Goal: Transaction & Acquisition: Download file/media

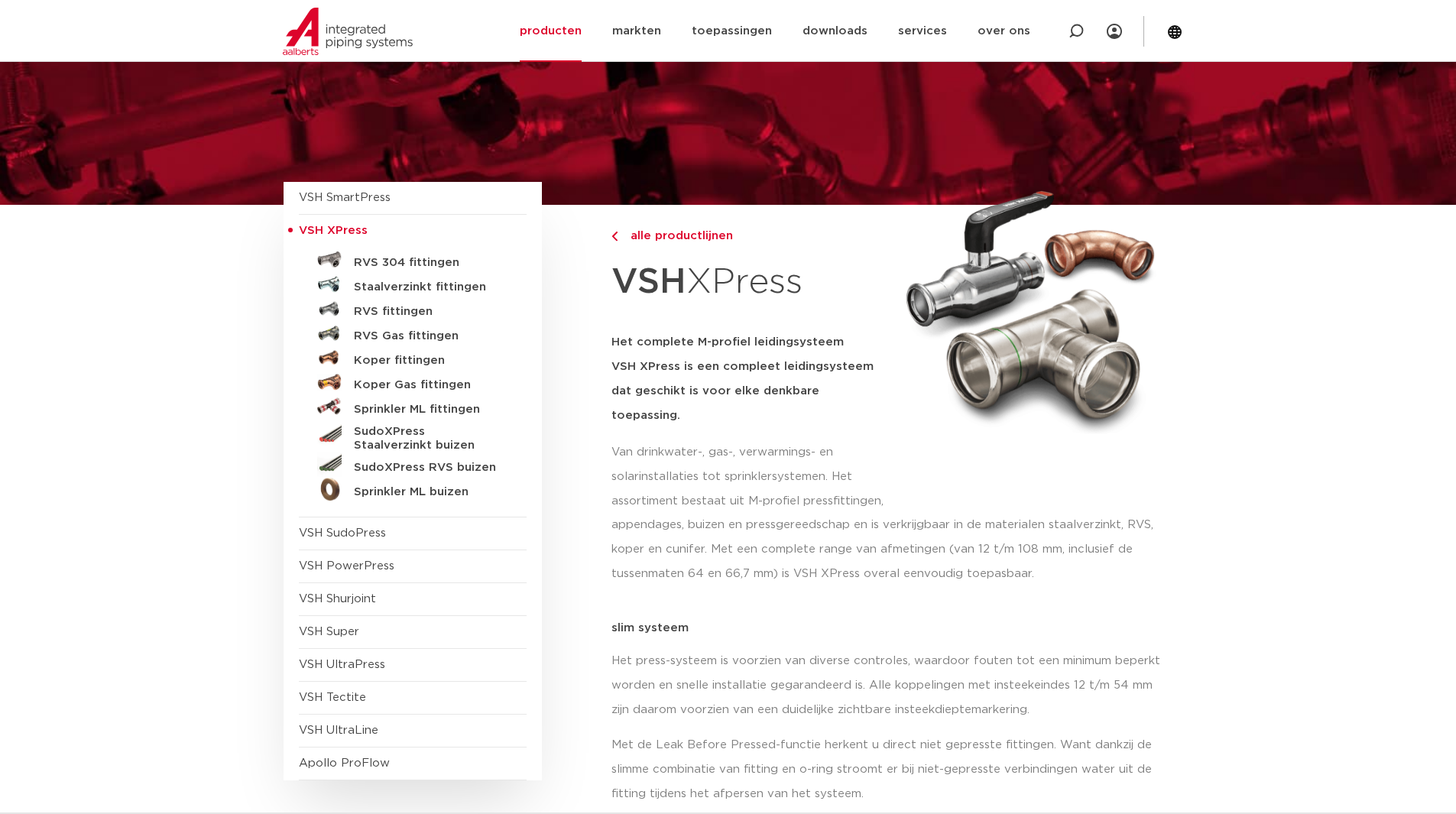
scroll to position [77, 0]
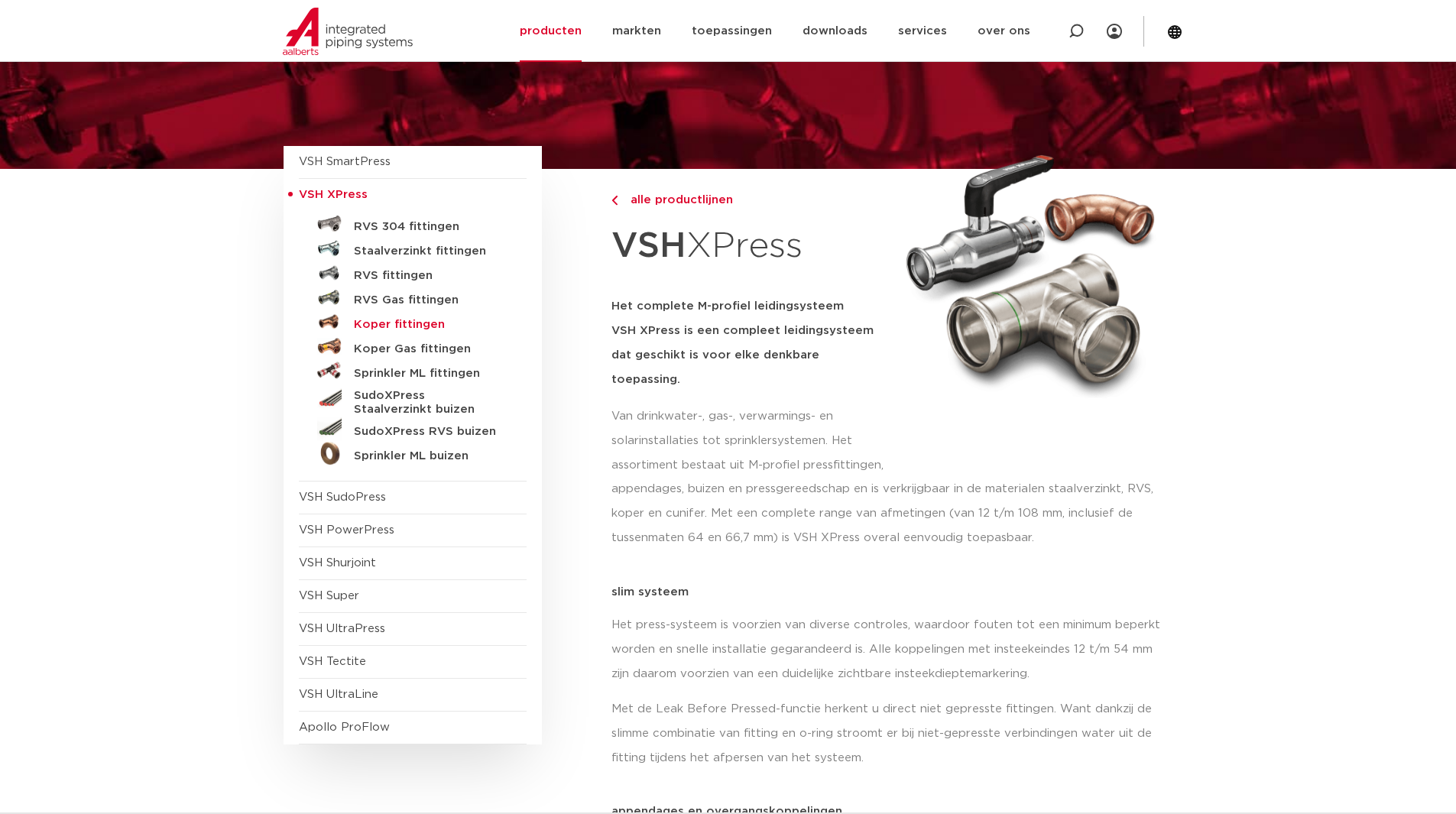
click at [393, 321] on h5 "Koper fittingen" at bounding box center [430, 325] width 152 height 14
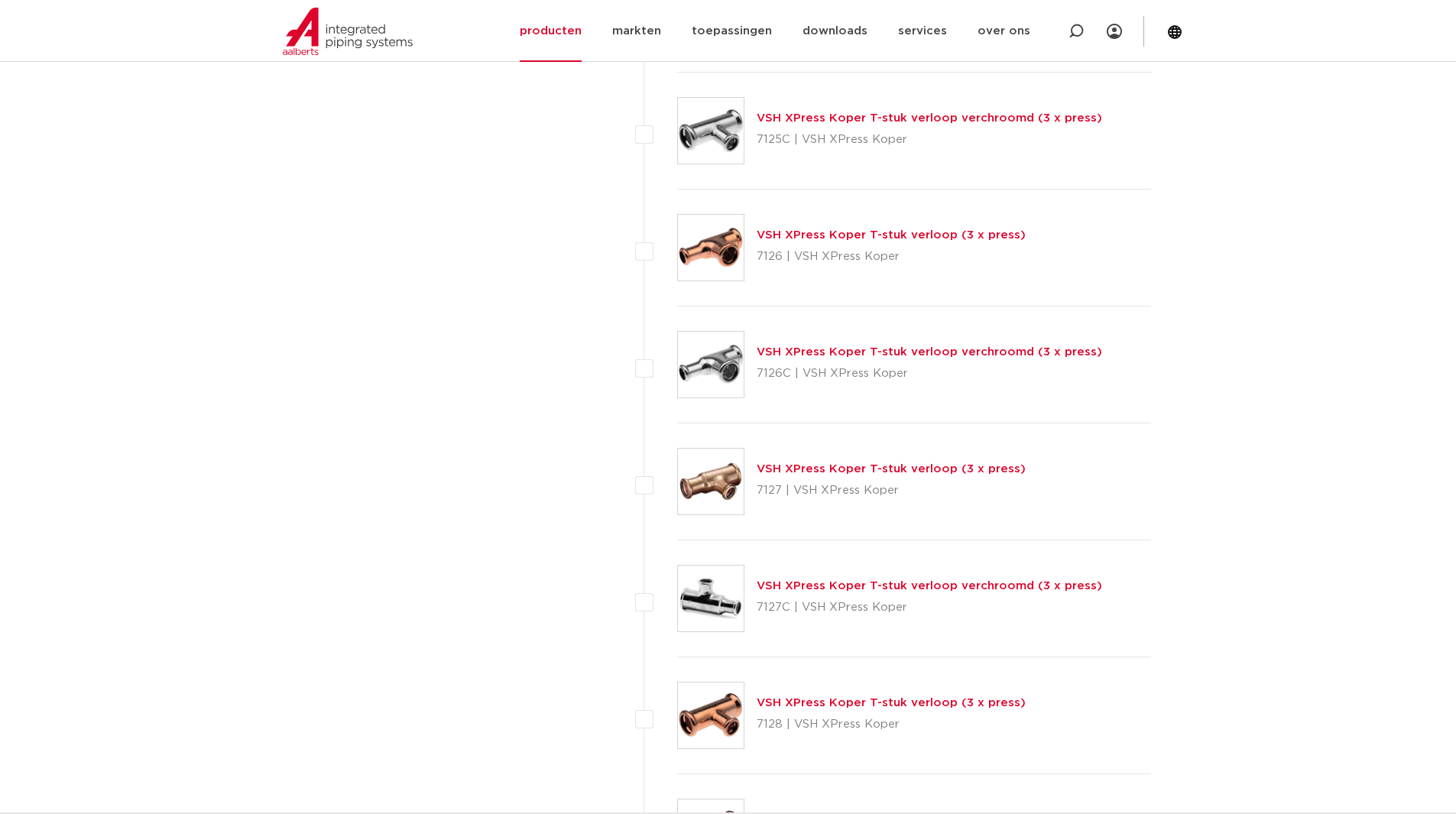
scroll to position [4586, 0]
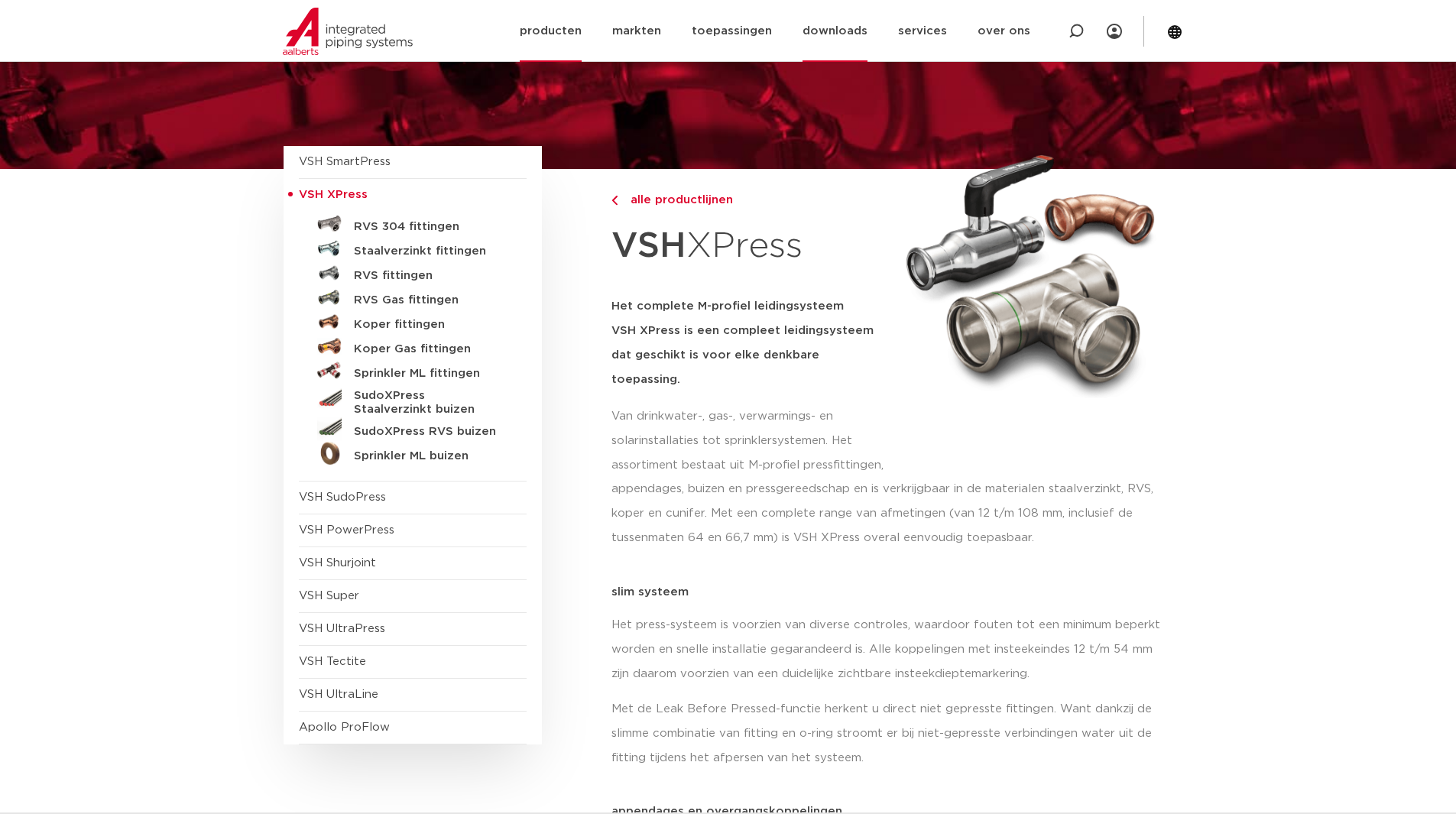
click at [825, 34] on link "downloads" at bounding box center [834, 30] width 65 height 62
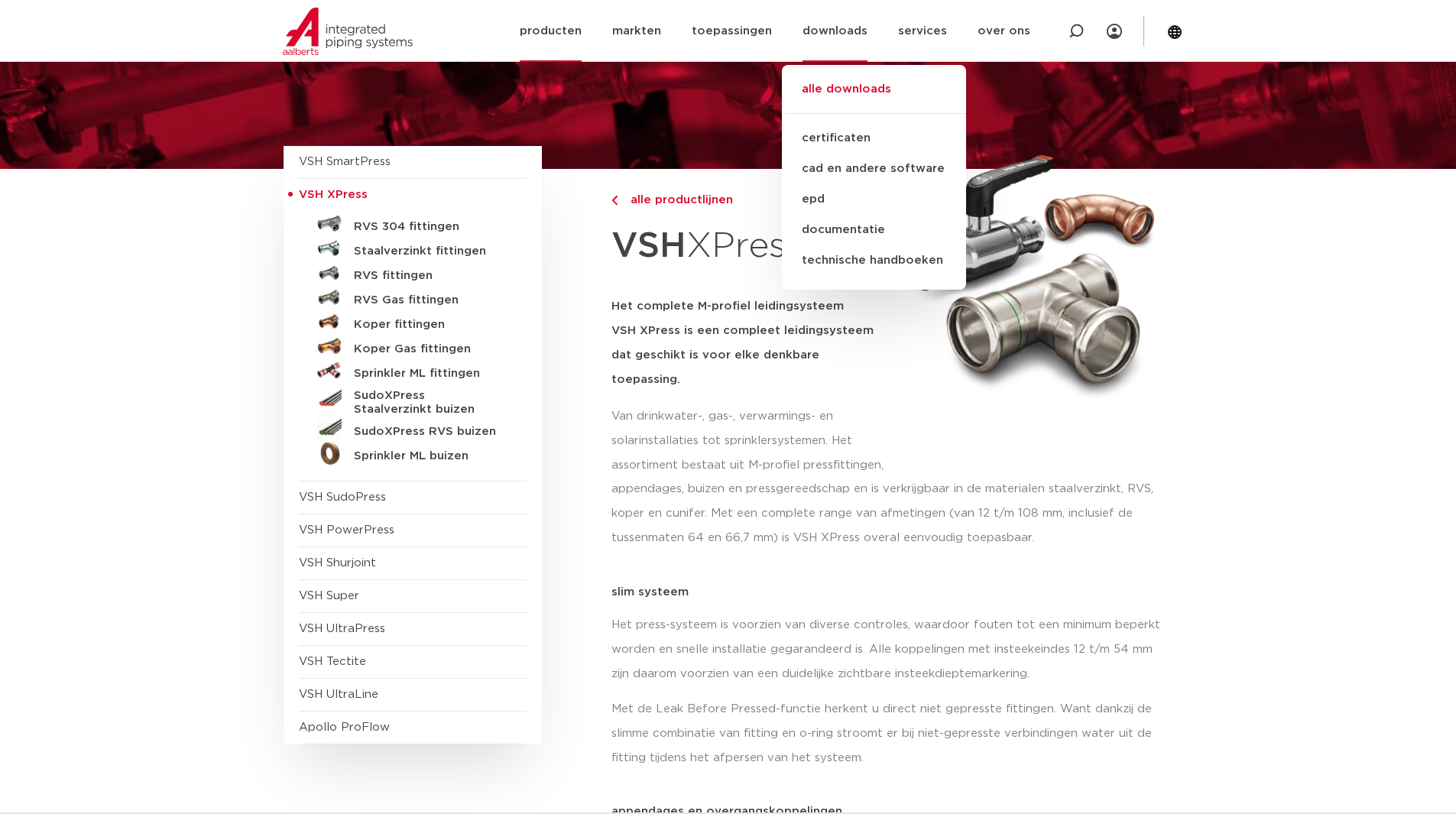
click at [851, 85] on link "alle downloads" at bounding box center [874, 97] width 185 height 34
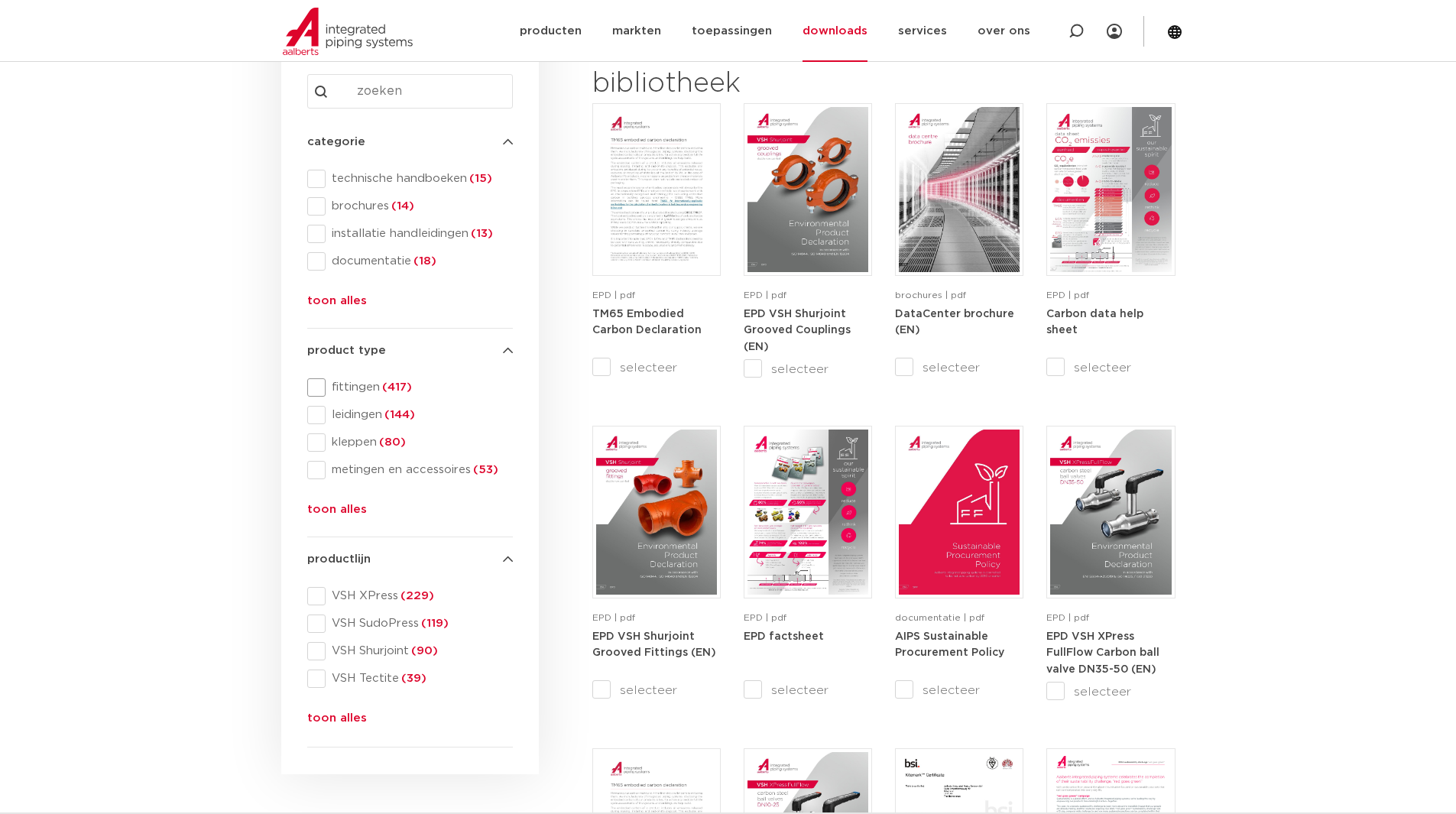
click at [344, 383] on span "fittingen (417)" at bounding box center [418, 388] width 187 height 16
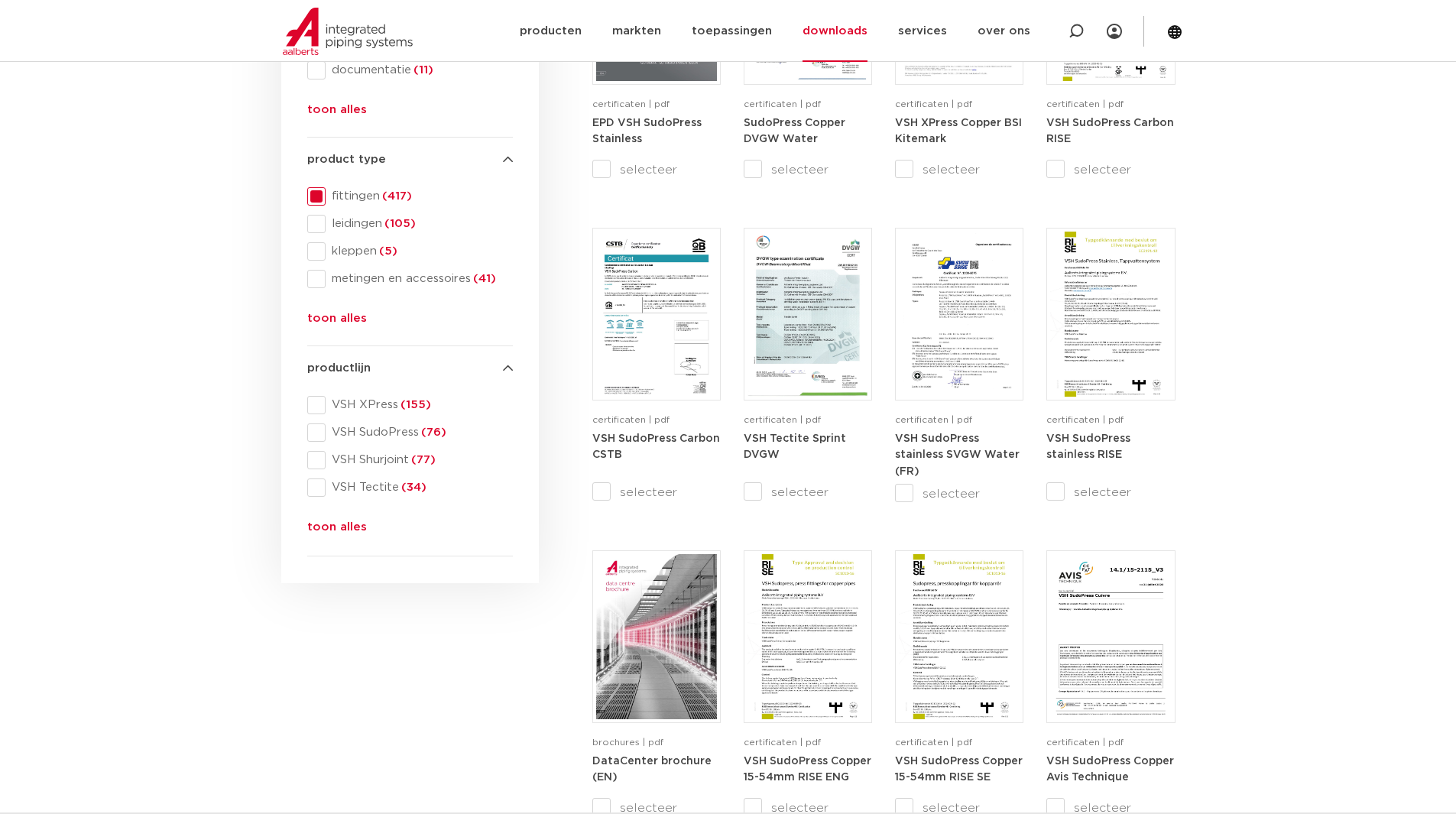
scroll to position [535, 0]
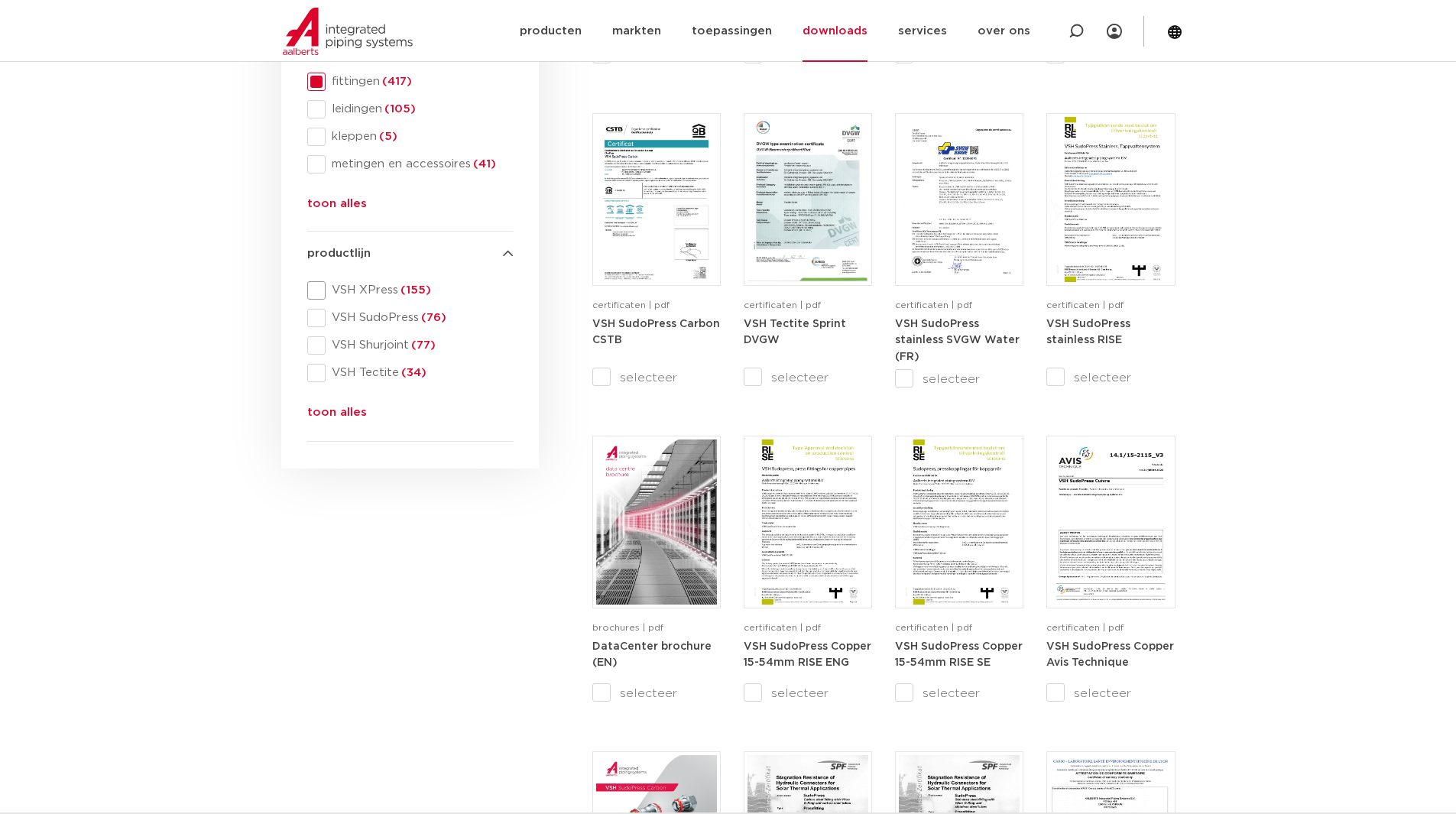
click at [364, 284] on span "VSH XPress (155)" at bounding box center [418, 291] width 187 height 16
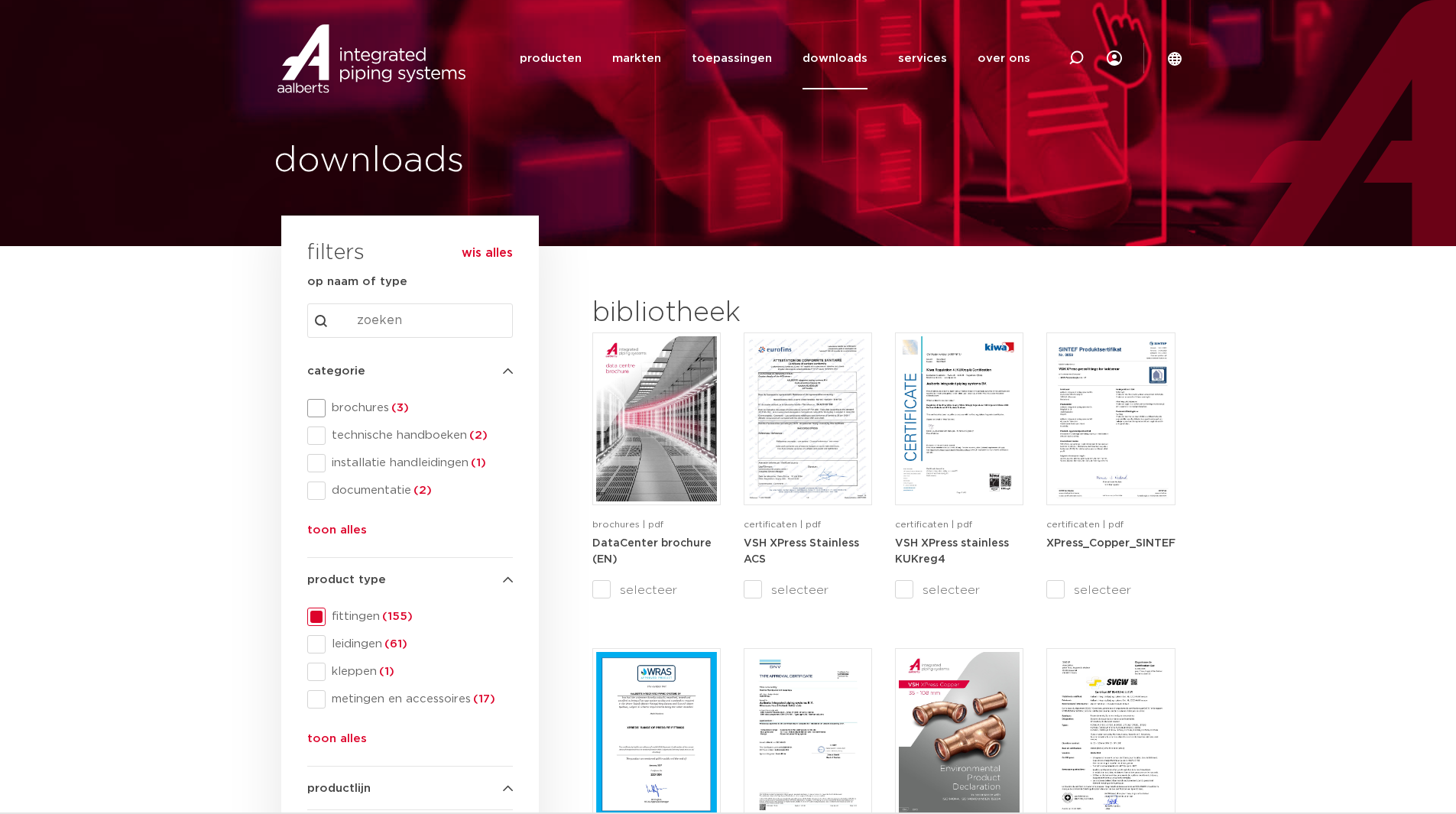
click at [375, 411] on span "brochures (3)" at bounding box center [418, 408] width 187 height 16
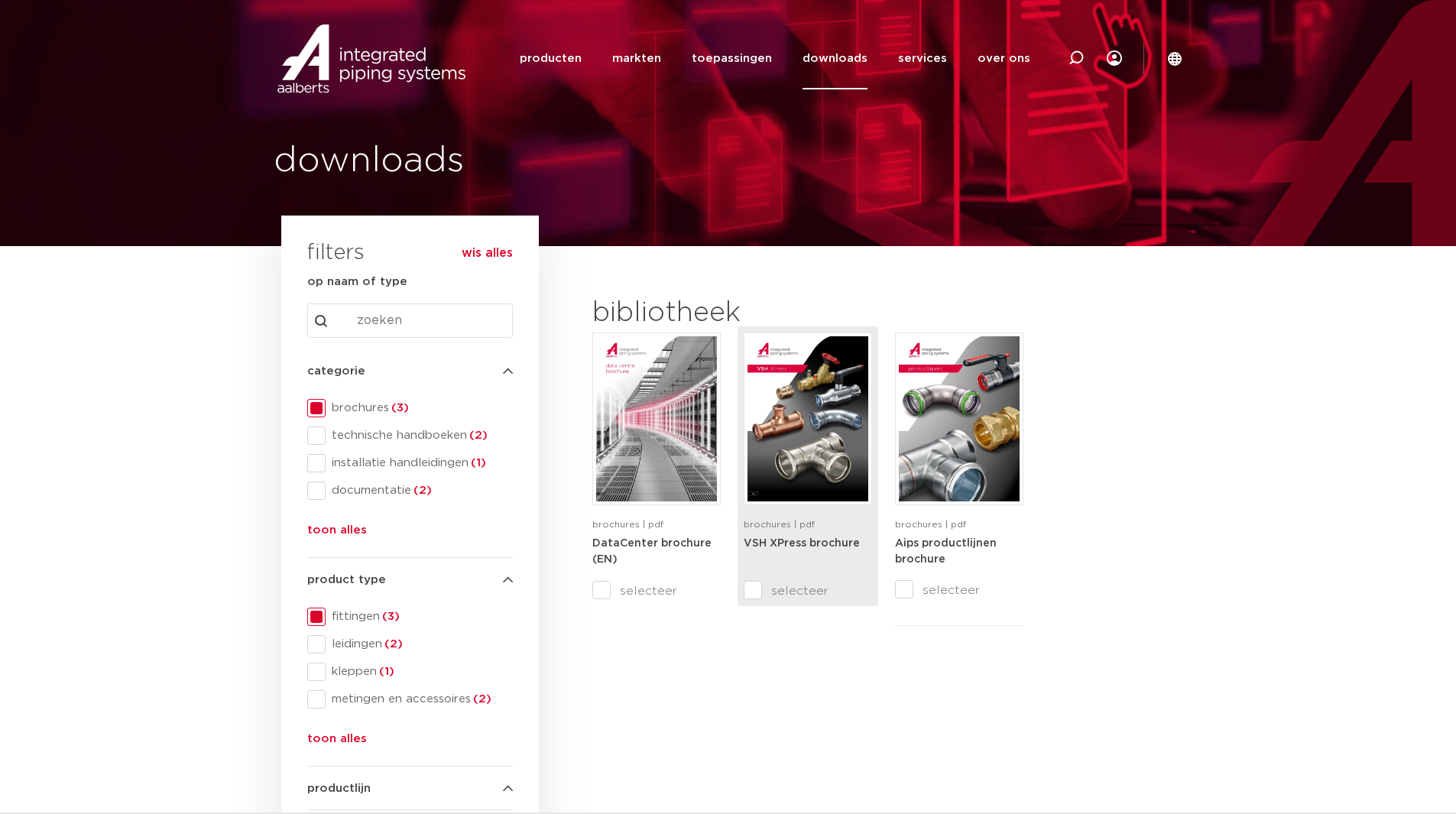
click at [818, 449] on img at bounding box center [808, 418] width 120 height 165
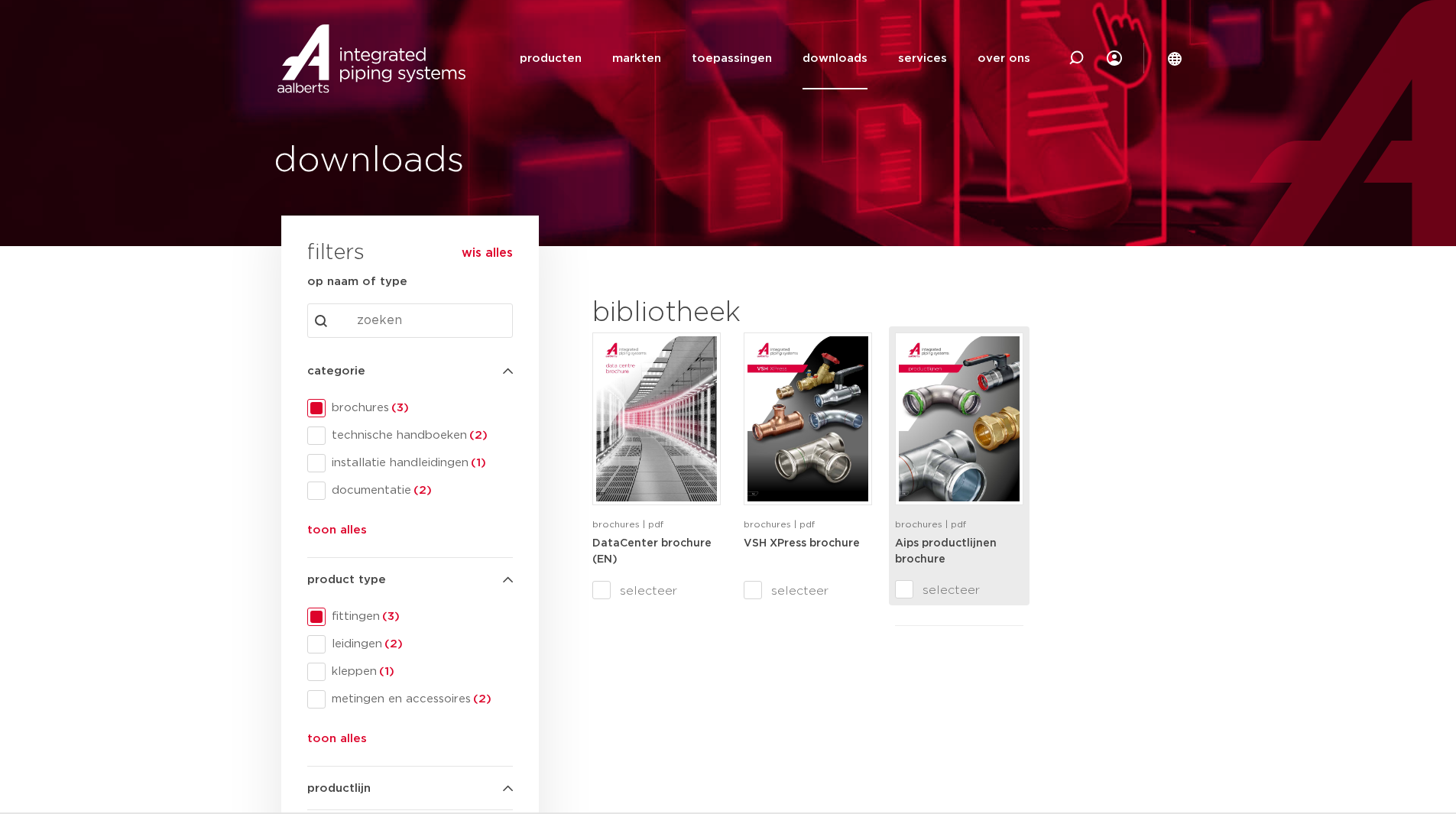
click at [935, 482] on img at bounding box center [959, 418] width 120 height 165
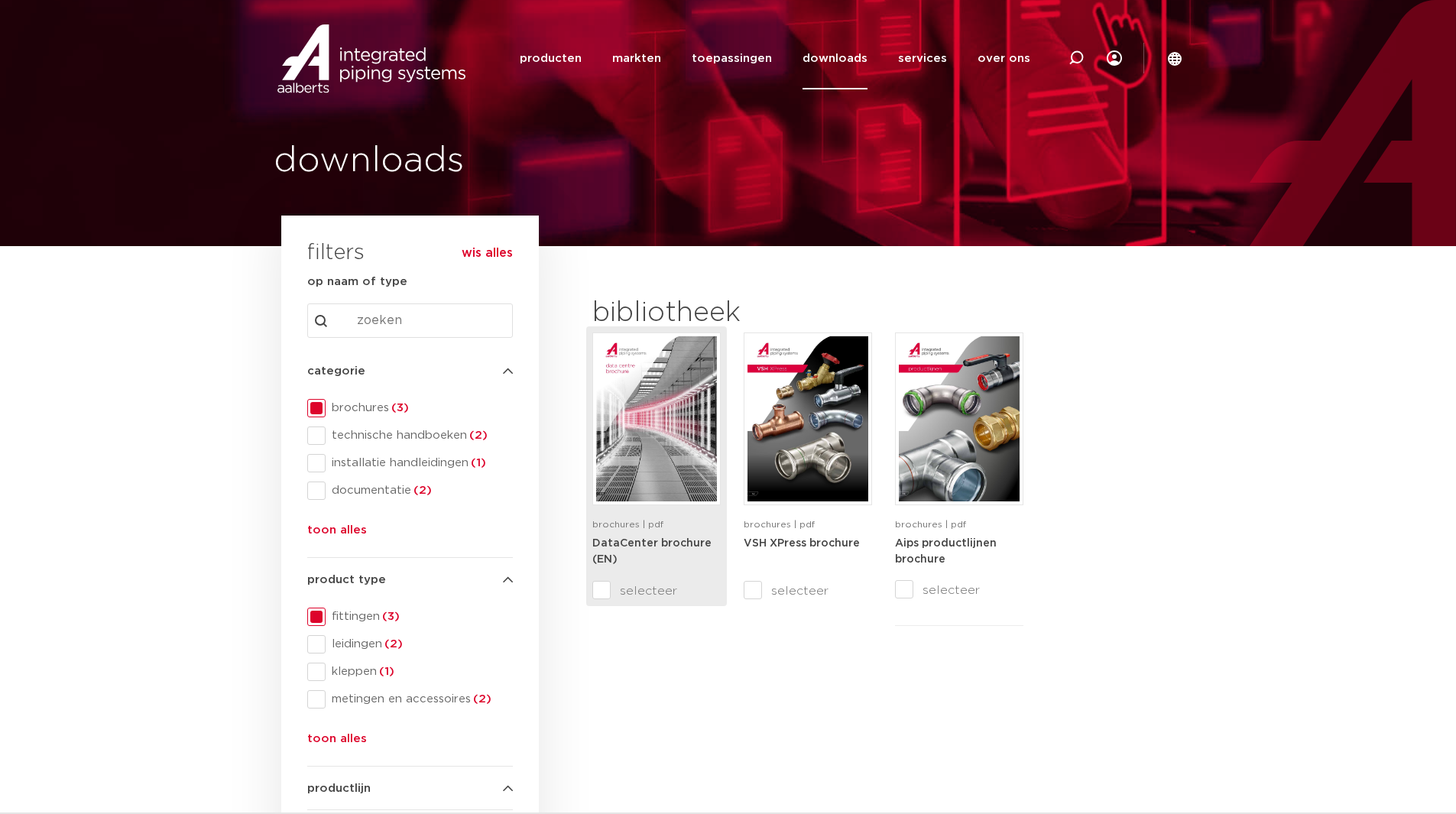
click at [644, 474] on img at bounding box center [656, 418] width 120 height 165
click at [307, 414] on span at bounding box center [316, 407] width 18 height 18
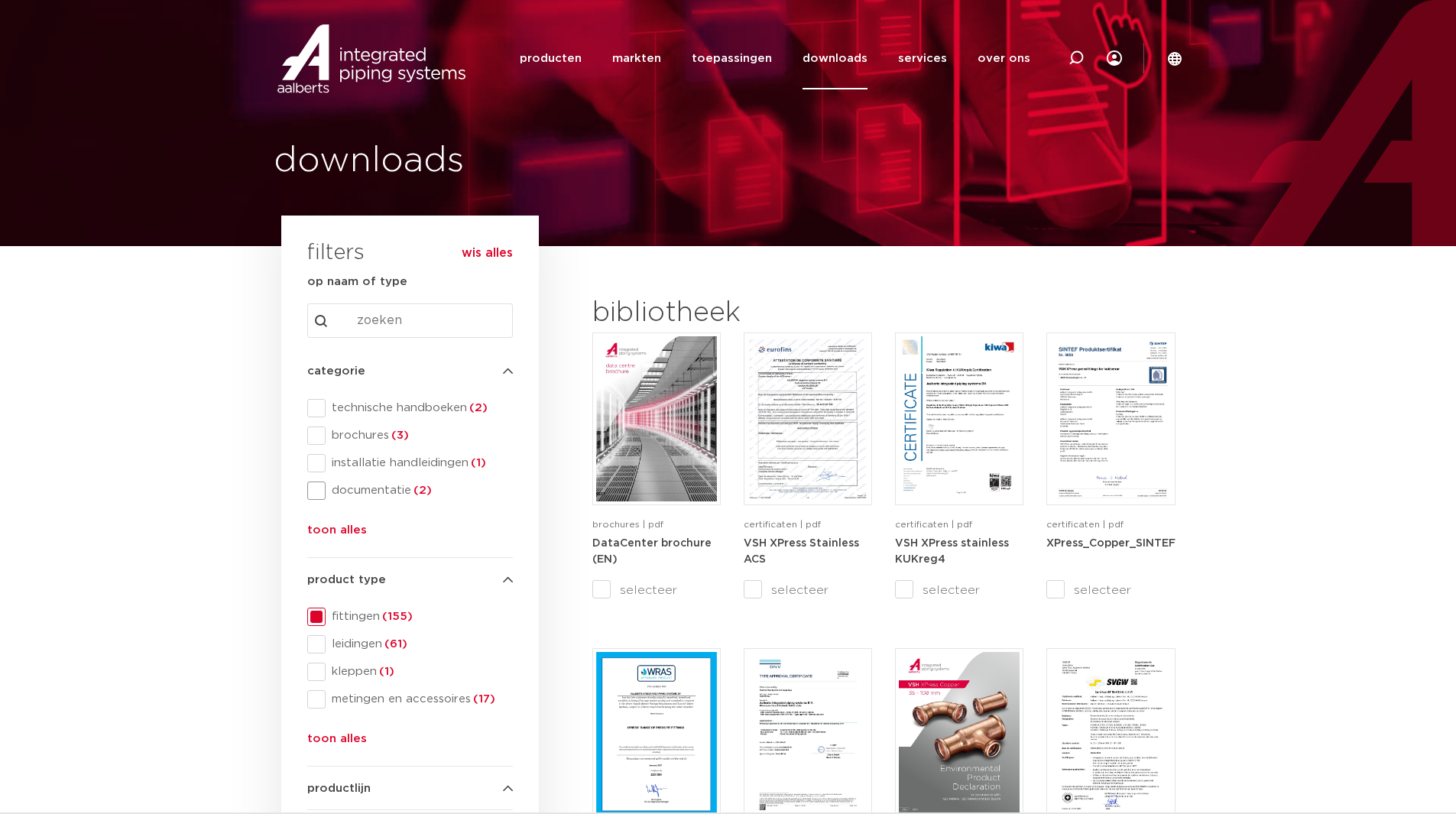
click at [323, 492] on span at bounding box center [316, 490] width 18 height 18
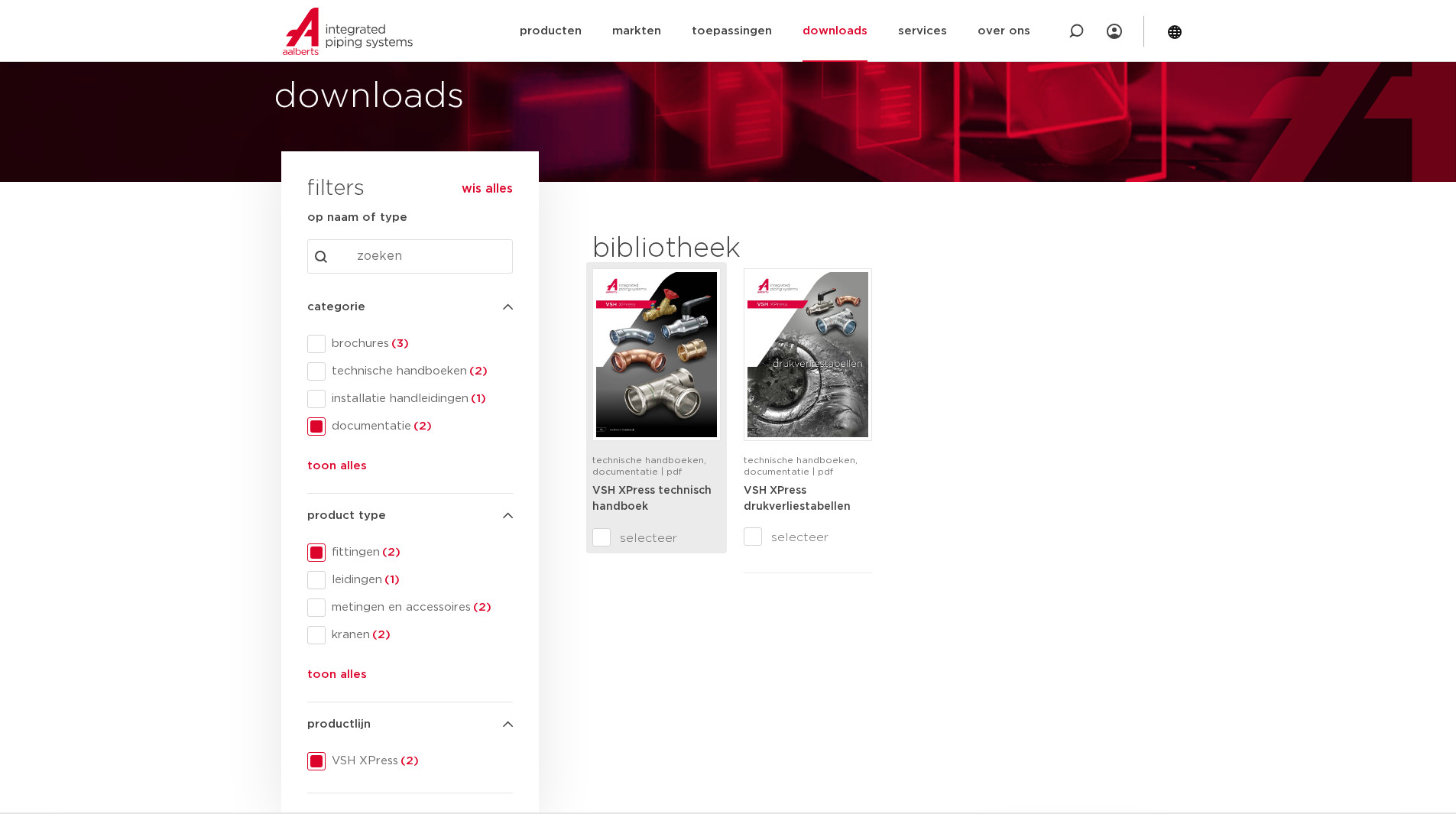
scroll to position [153, 0]
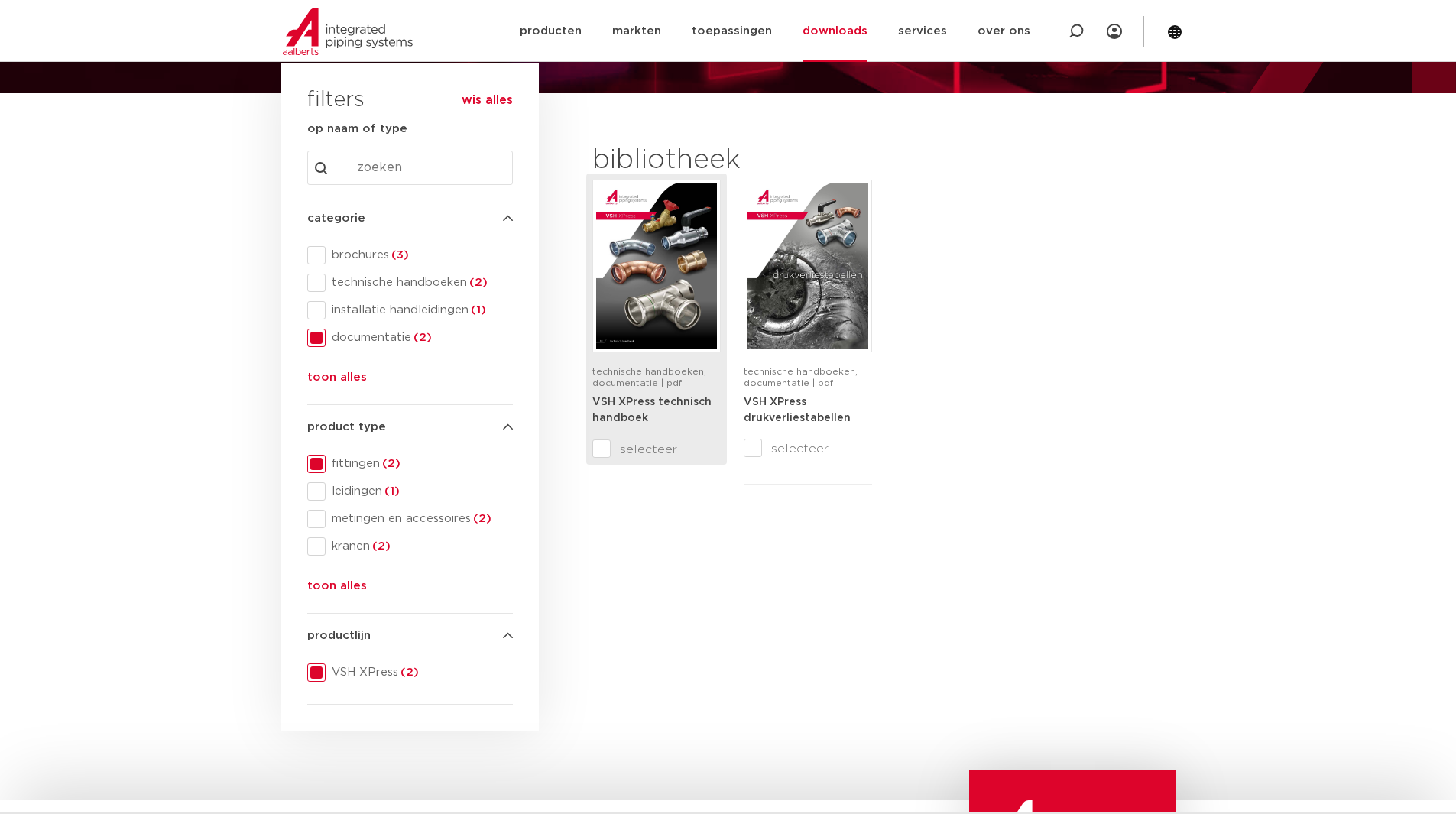
click at [665, 323] on img at bounding box center [656, 266] width 120 height 165
